Goal: Find contact information: Find contact information

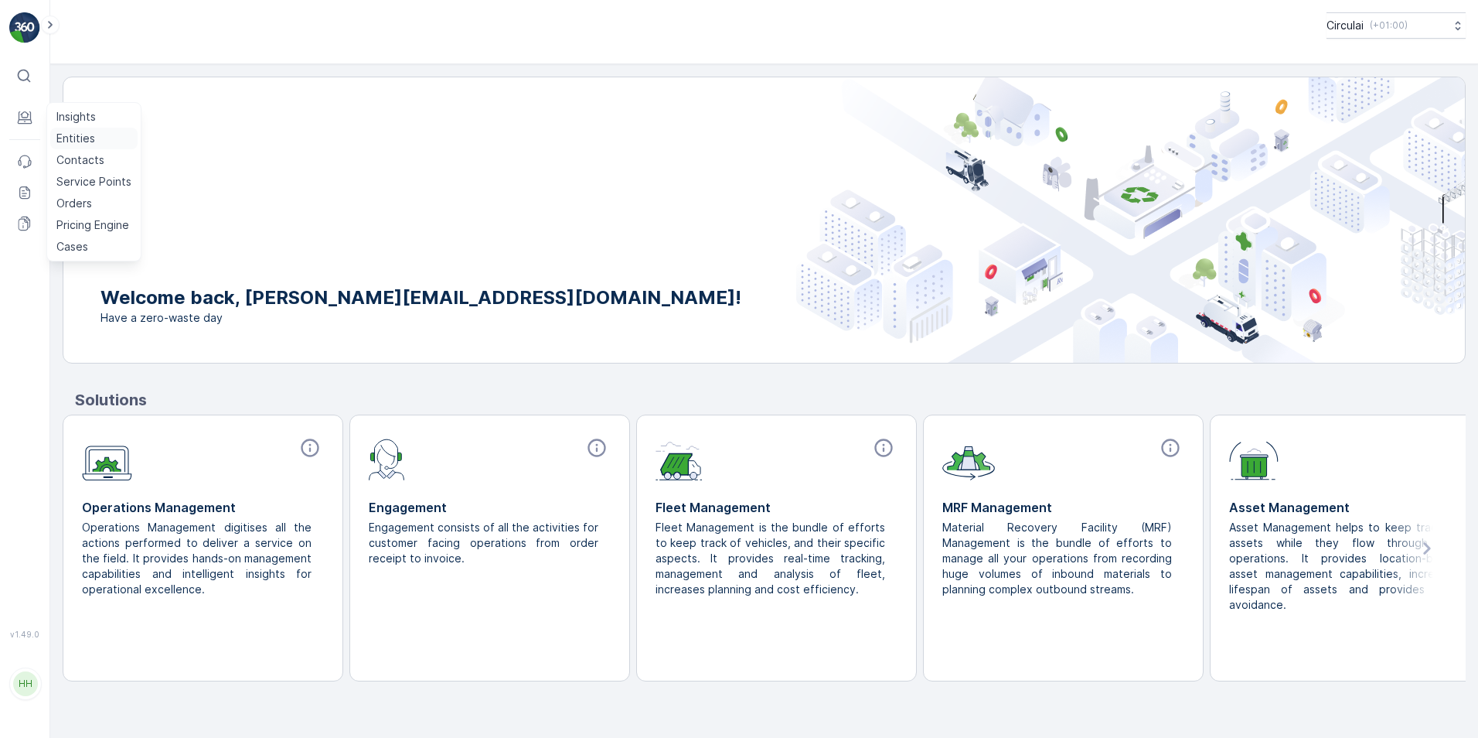
click at [84, 142] on p "Entities" at bounding box center [75, 138] width 39 height 15
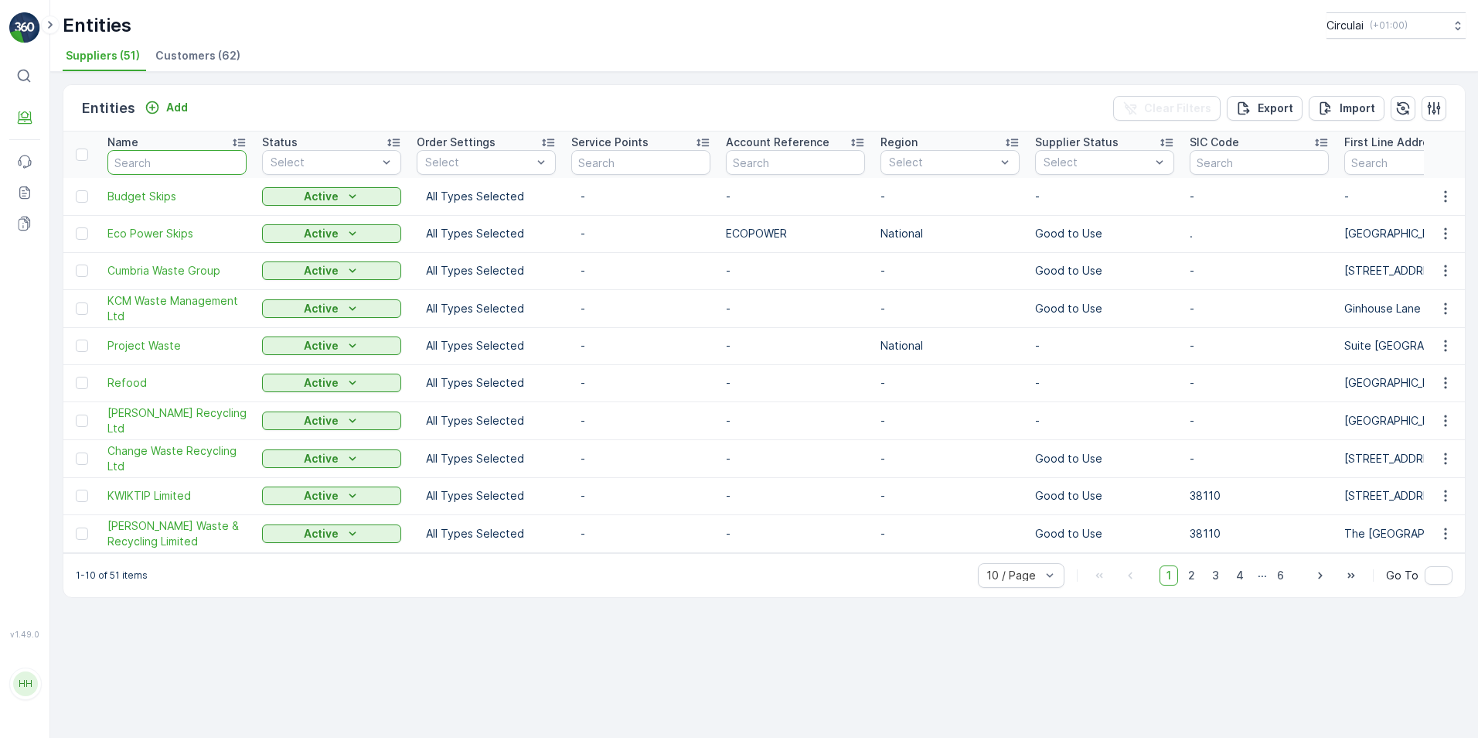
click at [149, 166] on input "text" at bounding box center [176, 162] width 139 height 25
type input "[PERSON_NAME]"
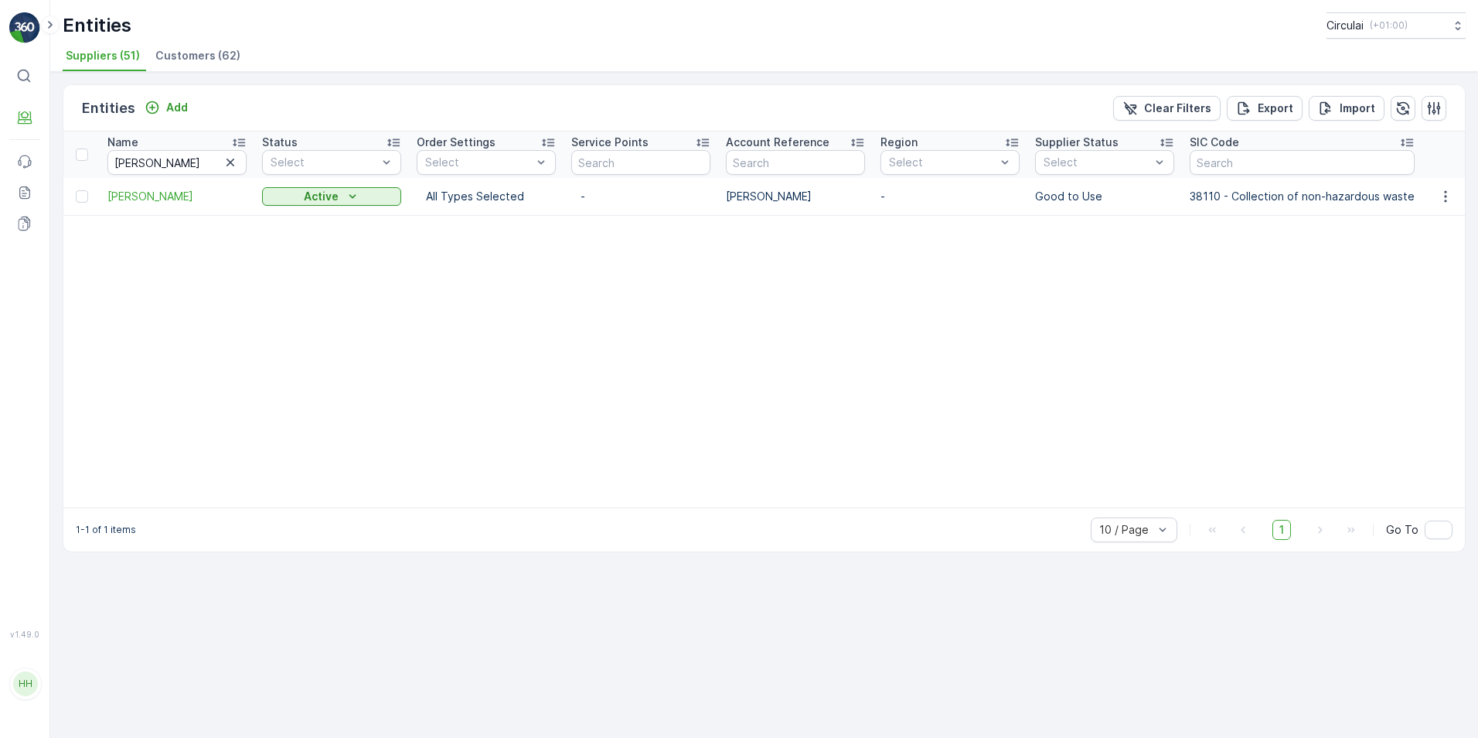
click at [152, 184] on td "[PERSON_NAME]" at bounding box center [177, 196] width 155 height 37
click at [148, 194] on span "[PERSON_NAME]" at bounding box center [176, 196] width 139 height 15
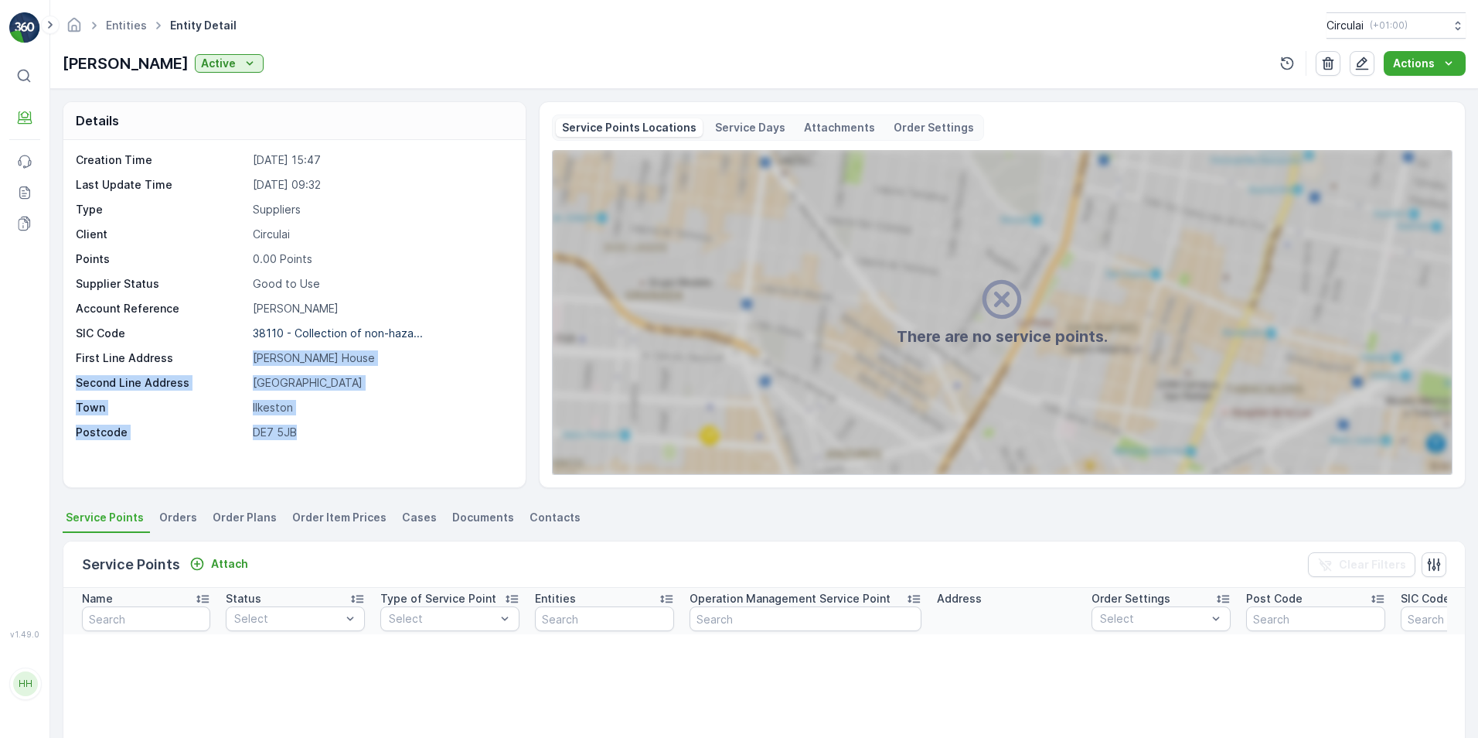
drag, startPoint x: 309, startPoint y: 427, endPoint x: 250, endPoint y: 351, distance: 96.4
click at [250, 351] on div "Creation Time [DATE] 15:47 Last Update Time [DATE] 09:32 Type Suppliers Client …" at bounding box center [293, 296] width 434 height 288
drag, startPoint x: 250, startPoint y: 351, endPoint x: 448, endPoint y: 437, distance: 216.5
click at [448, 437] on p "DE7 5JB" at bounding box center [381, 432] width 257 height 15
drag, startPoint x: 255, startPoint y: 358, endPoint x: 363, endPoint y: 358, distance: 107.5
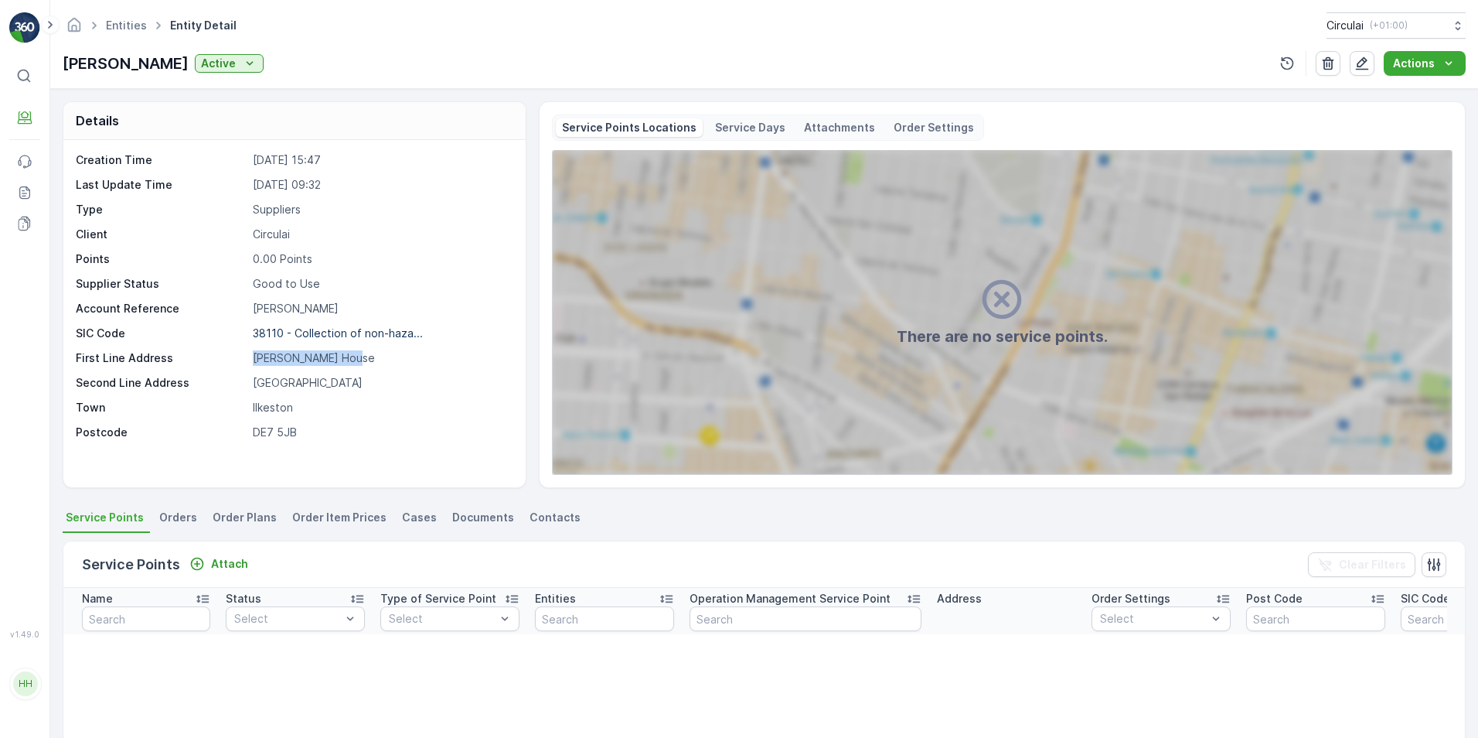
click at [363, 358] on p "[PERSON_NAME] House" at bounding box center [381, 357] width 257 height 15
copy p "[PERSON_NAME] House"
drag, startPoint x: 321, startPoint y: 380, endPoint x: 205, endPoint y: 377, distance: 116.0
click at [205, 377] on div "Second Line Address [GEOGRAPHIC_DATA]" at bounding box center [293, 382] width 434 height 15
copy div "[GEOGRAPHIC_DATA]"
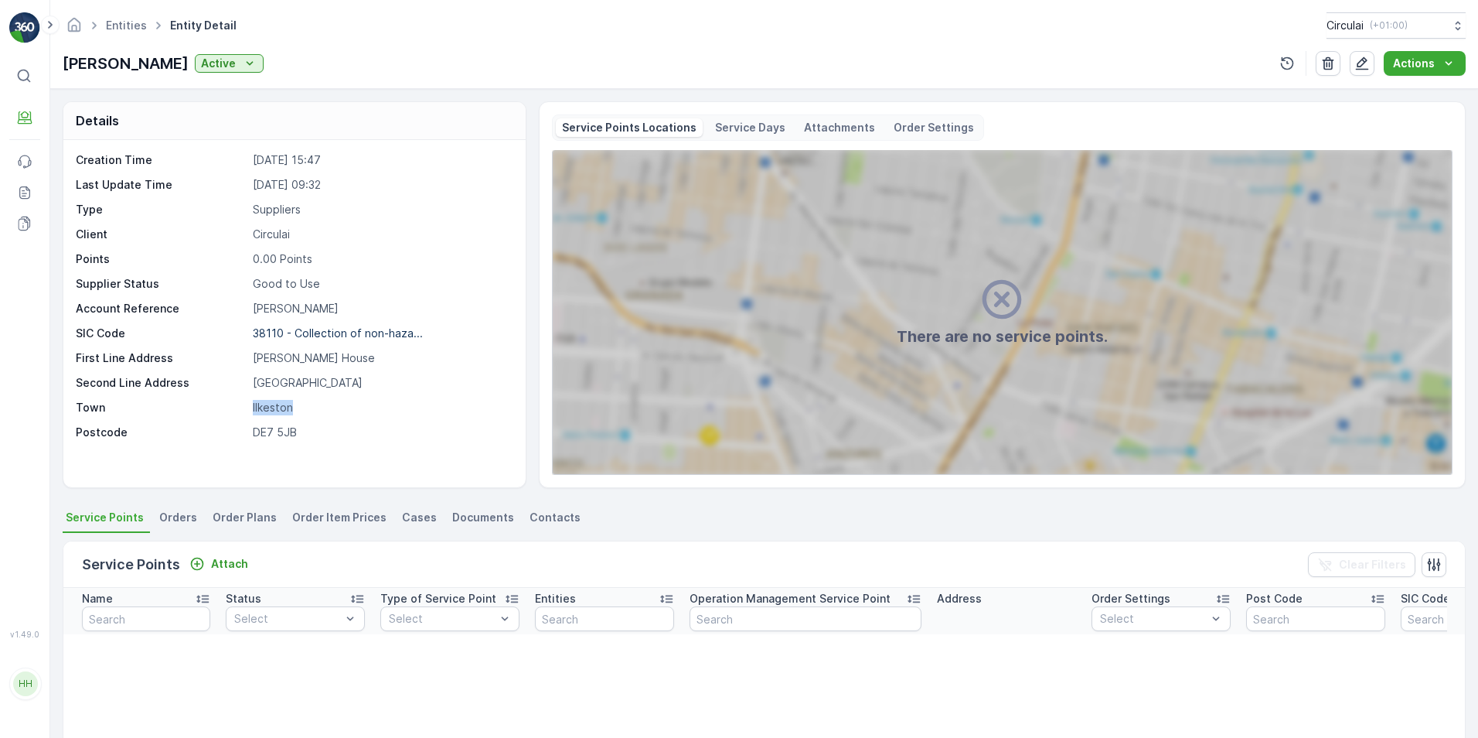
drag, startPoint x: 310, startPoint y: 411, endPoint x: 234, endPoint y: 411, distance: 75.8
click at [234, 411] on div "Town [GEOGRAPHIC_DATA]" at bounding box center [293, 407] width 434 height 15
copy div "Ilkeston"
drag, startPoint x: 298, startPoint y: 435, endPoint x: 228, endPoint y: 435, distance: 70.4
click at [228, 435] on div "Postcode DE7 5JB" at bounding box center [293, 432] width 434 height 15
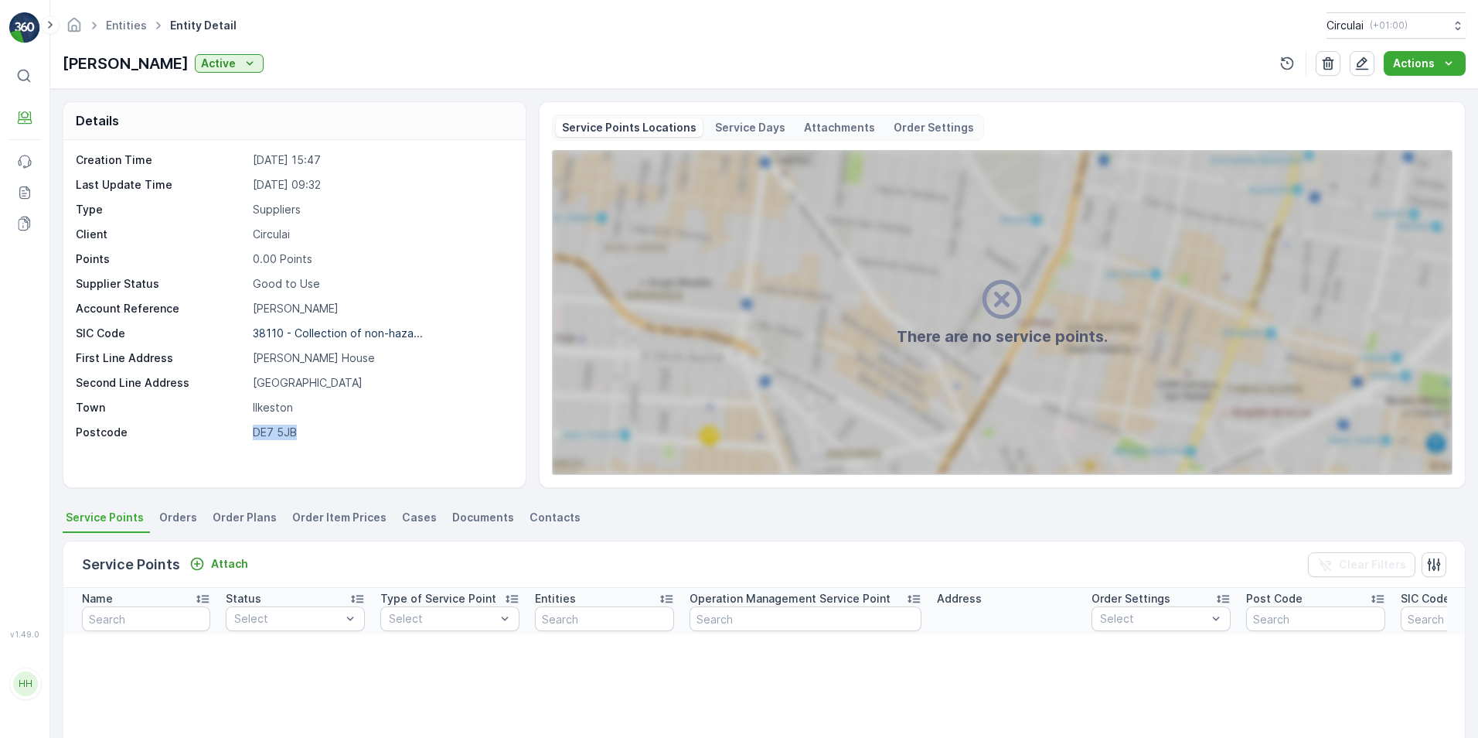
copy div "DE7 5JB"
click at [548, 507] on li "Contacts" at bounding box center [557, 519] width 60 height 26
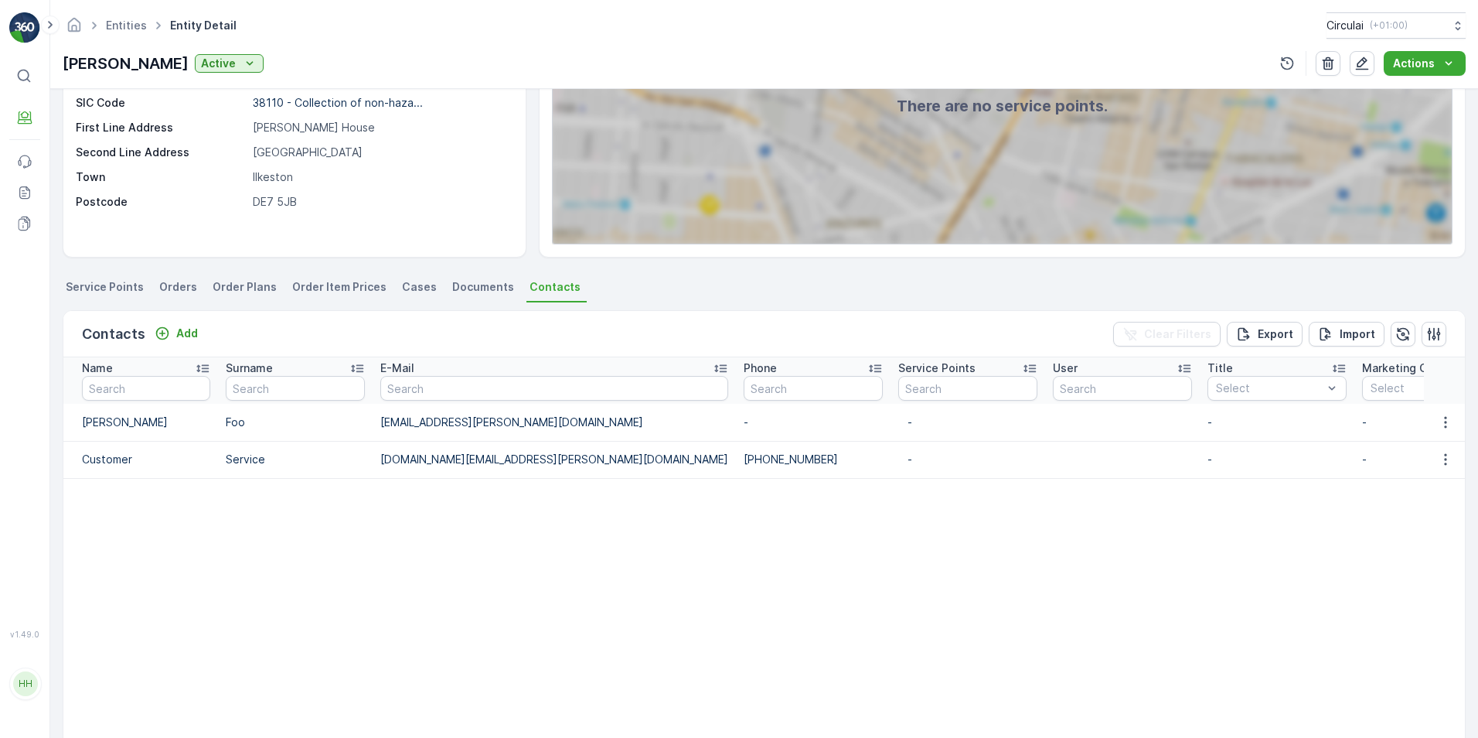
scroll to position [232, 0]
drag, startPoint x: 498, startPoint y: 460, endPoint x: 374, endPoint y: 464, distance: 123.8
click at [374, 464] on td "[DOMAIN_NAME][EMAIL_ADDRESS][PERSON_NAME][DOMAIN_NAME]" at bounding box center [554, 457] width 363 height 37
copy td "[DOMAIN_NAME][EMAIL_ADDRESS][PERSON_NAME][DOMAIN_NAME]"
click at [135, 30] on link "Entities" at bounding box center [126, 25] width 41 height 13
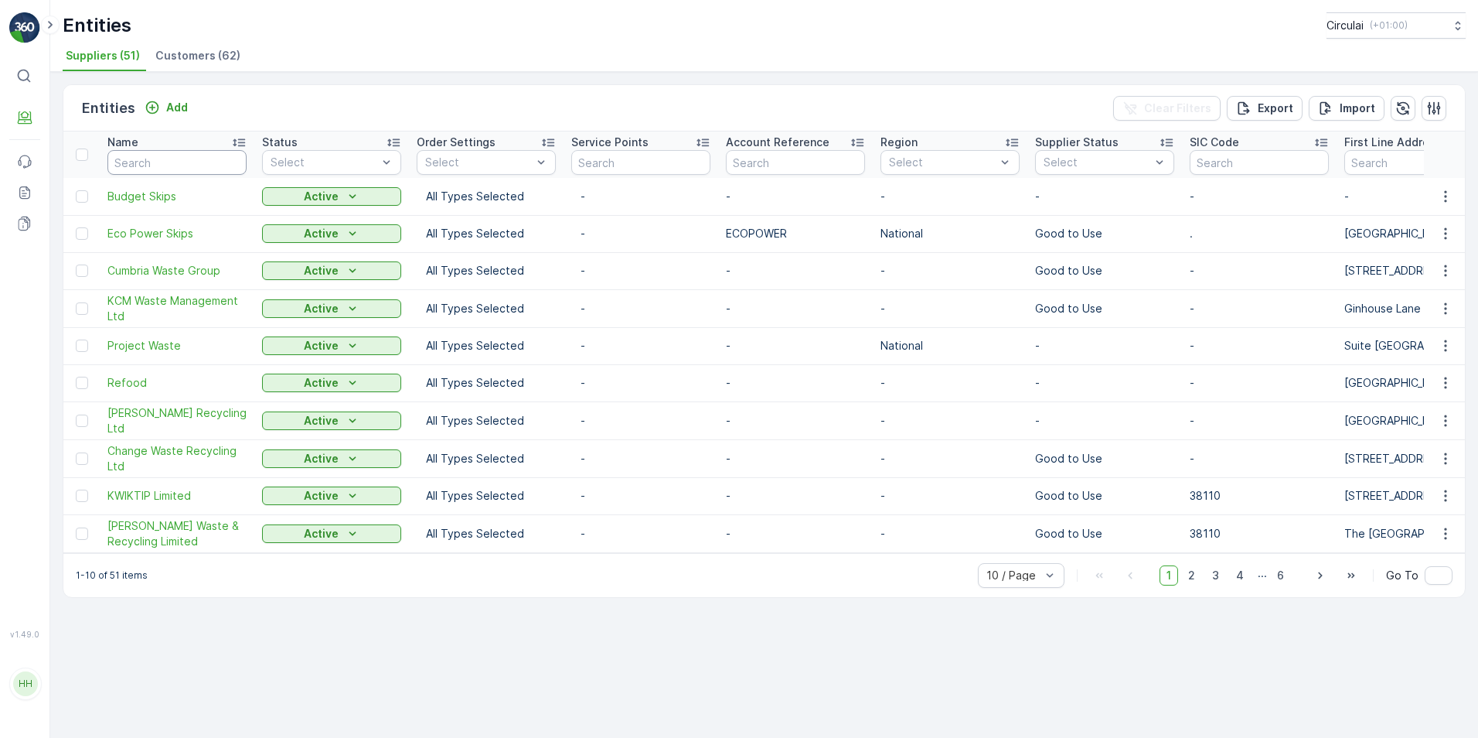
click at [156, 155] on input "text" at bounding box center [176, 162] width 139 height 25
type input "eco"
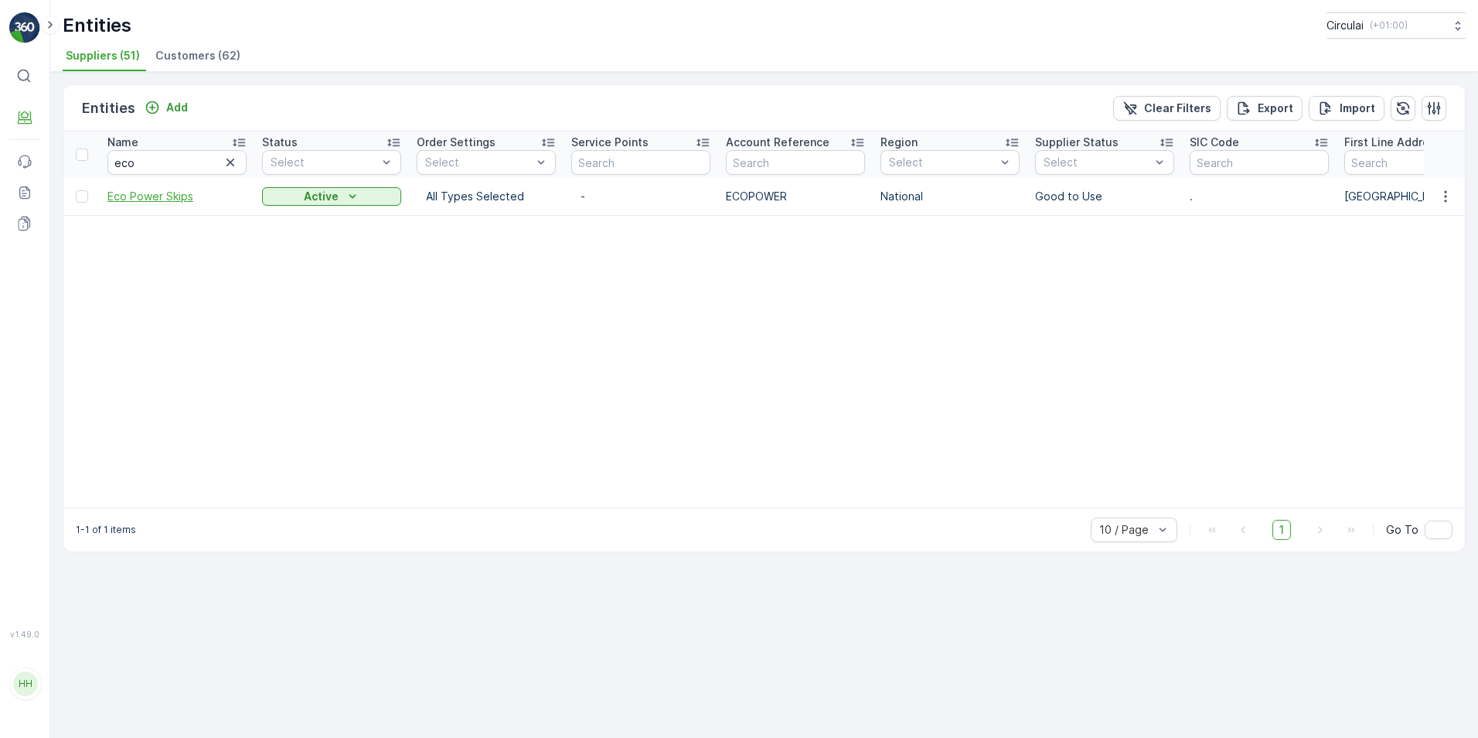
click at [148, 203] on span "Eco Power Skips" at bounding box center [176, 196] width 139 height 15
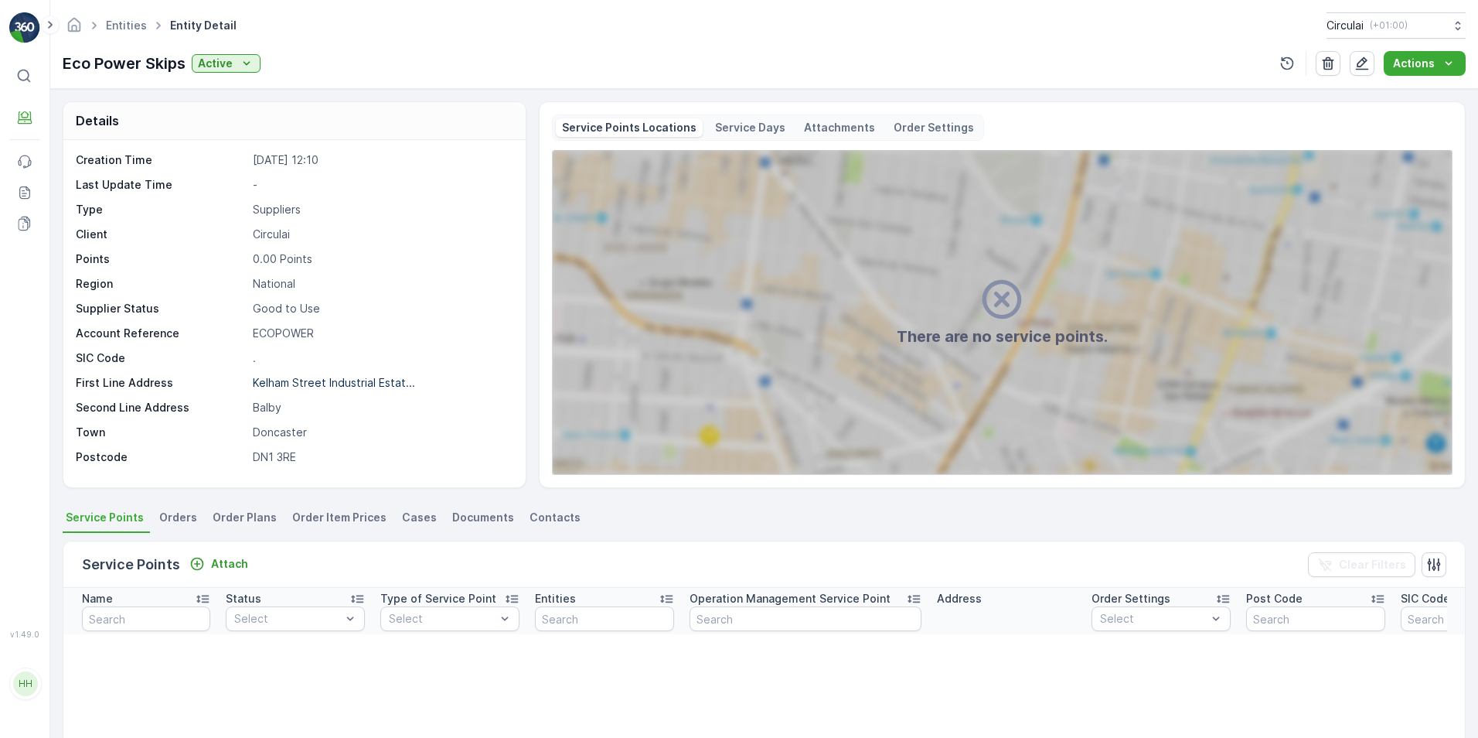
click at [560, 513] on span "Contacts" at bounding box center [555, 517] width 51 height 15
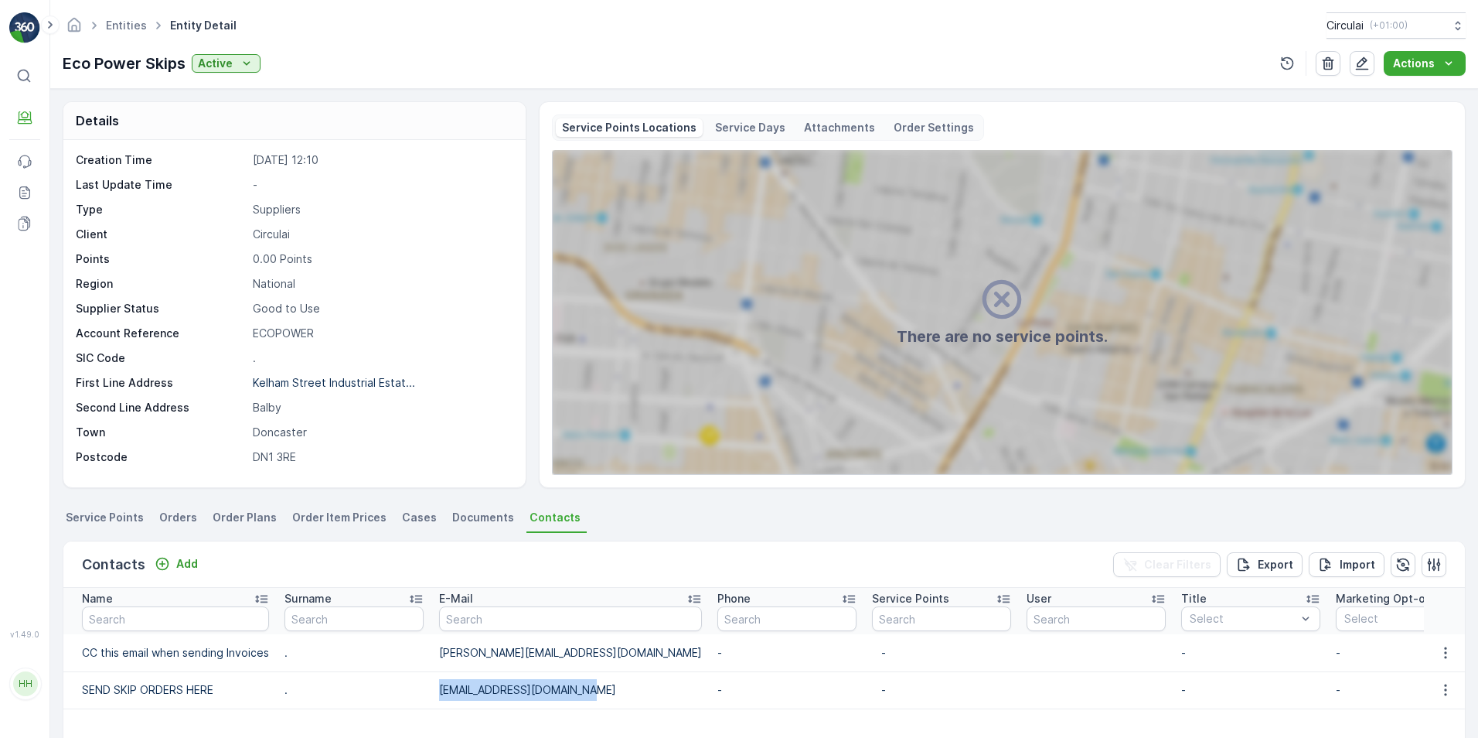
drag, startPoint x: 419, startPoint y: 684, endPoint x: 579, endPoint y: 694, distance: 160.3
click at [579, 694] on tr "SEND SKIP ORDERS HERE . [EMAIL_ADDRESS][DOMAIN_NAME] - - - - - - - [DATE] 12:10…" at bounding box center [1264, 689] width 2402 height 37
copy tr "[EMAIL_ADDRESS][DOMAIN_NAME]"
click at [256, 377] on p "Kelham Street Industrial Estat..." at bounding box center [334, 382] width 162 height 13
click at [270, 377] on p "Kelham Street Industrial Estat..." at bounding box center [334, 382] width 162 height 13
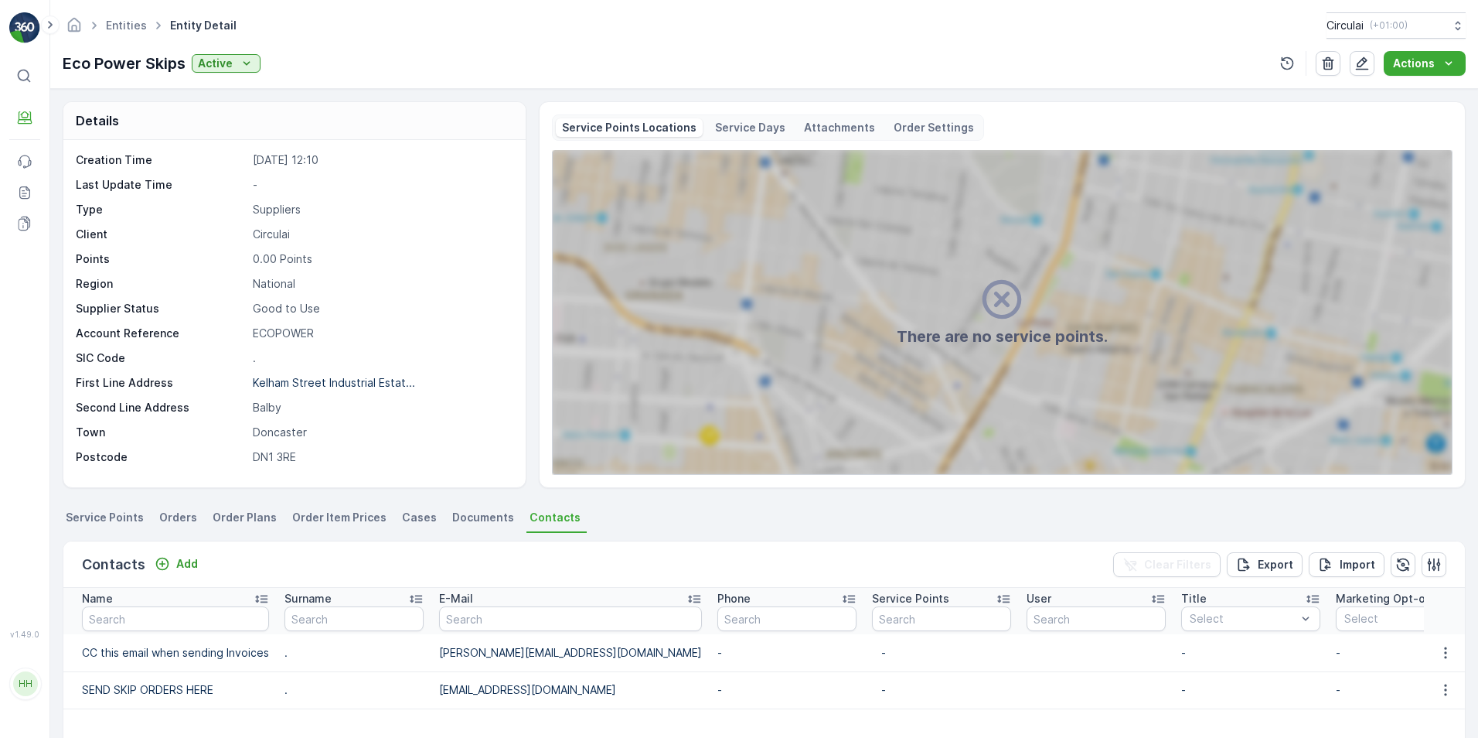
click at [256, 409] on p "Balby" at bounding box center [381, 407] width 257 height 15
click at [262, 408] on p "Balby" at bounding box center [381, 407] width 257 height 15
drag, startPoint x: 294, startPoint y: 404, endPoint x: 240, endPoint y: 404, distance: 53.4
click at [240, 404] on div "Second Line Address Balby" at bounding box center [293, 407] width 434 height 15
copy div "Balby"
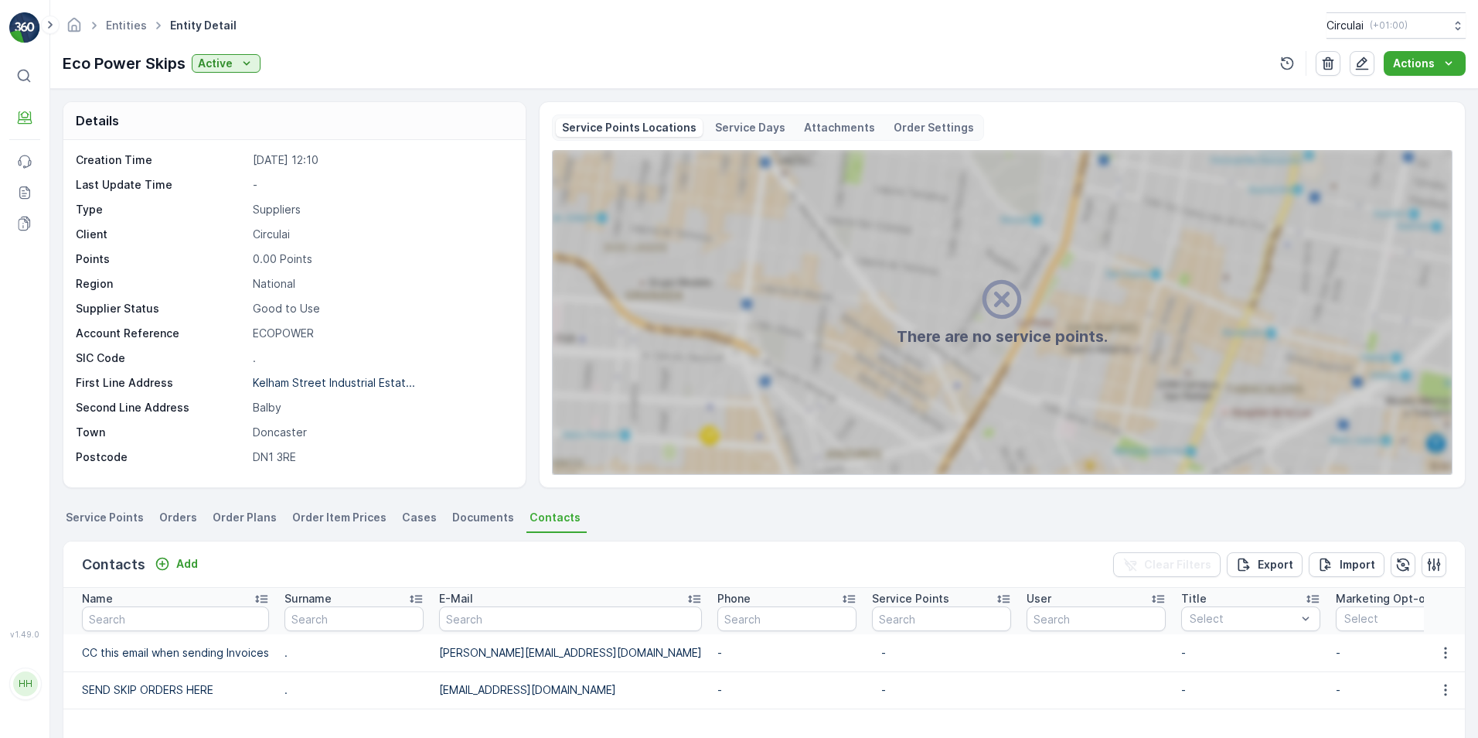
click at [367, 454] on p "DN1 3RE" at bounding box center [381, 456] width 257 height 15
click at [204, 421] on div "Creation Time [DATE] 12:10 Last Update Time - Type Suppliers Client Circulai Po…" at bounding box center [293, 308] width 434 height 312
copy div "Doncaster"
drag, startPoint x: 357, startPoint y: 445, endPoint x: 225, endPoint y: 475, distance: 135.6
click at [352, 445] on div "Creation Time [DATE] 12:10 Last Update Time - Type Suppliers Client Circulai Po…" at bounding box center [293, 308] width 434 height 312
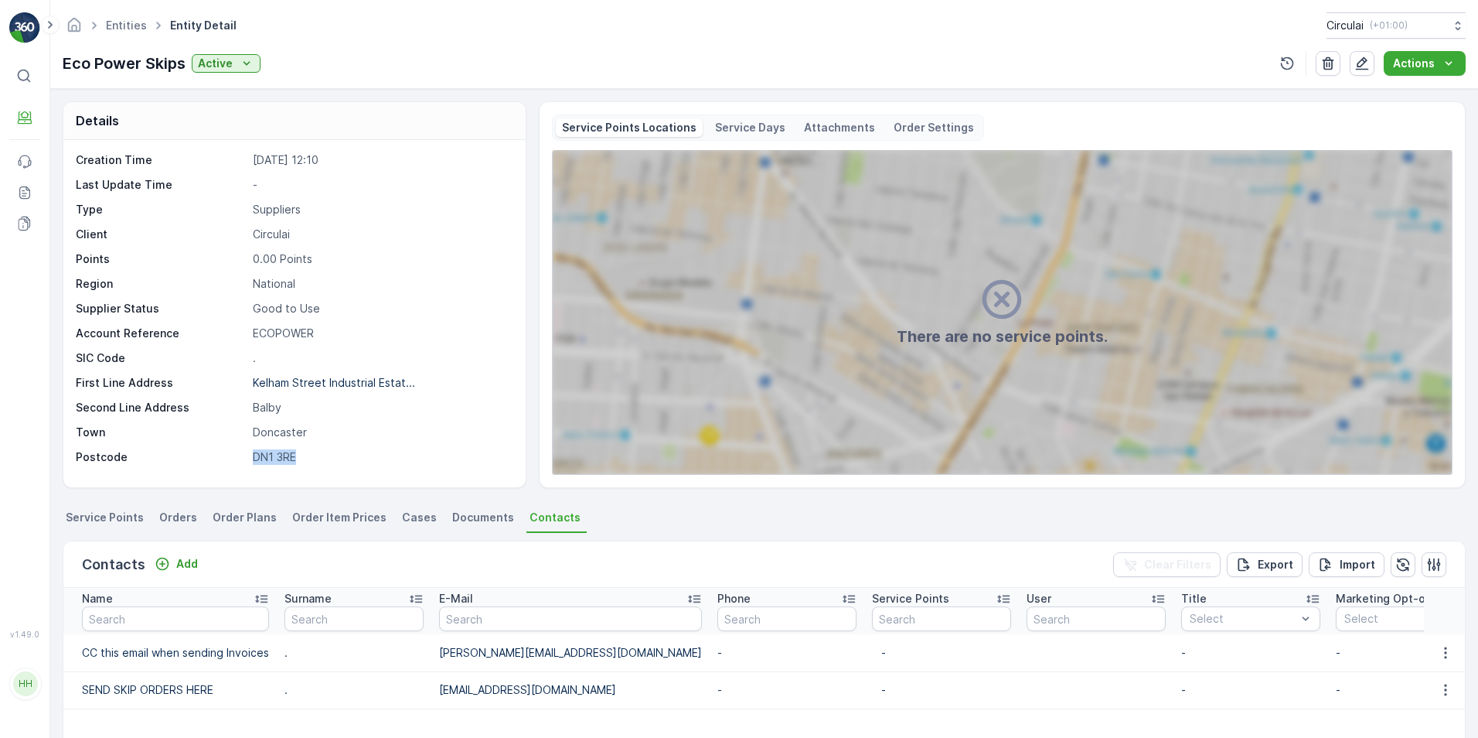
drag, startPoint x: 308, startPoint y: 459, endPoint x: 200, endPoint y: 452, distance: 107.7
click at [200, 452] on div "Postcode DN1 3RE" at bounding box center [293, 456] width 434 height 15
copy div "DN1 3RE"
